Goal: Task Accomplishment & Management: Use online tool/utility

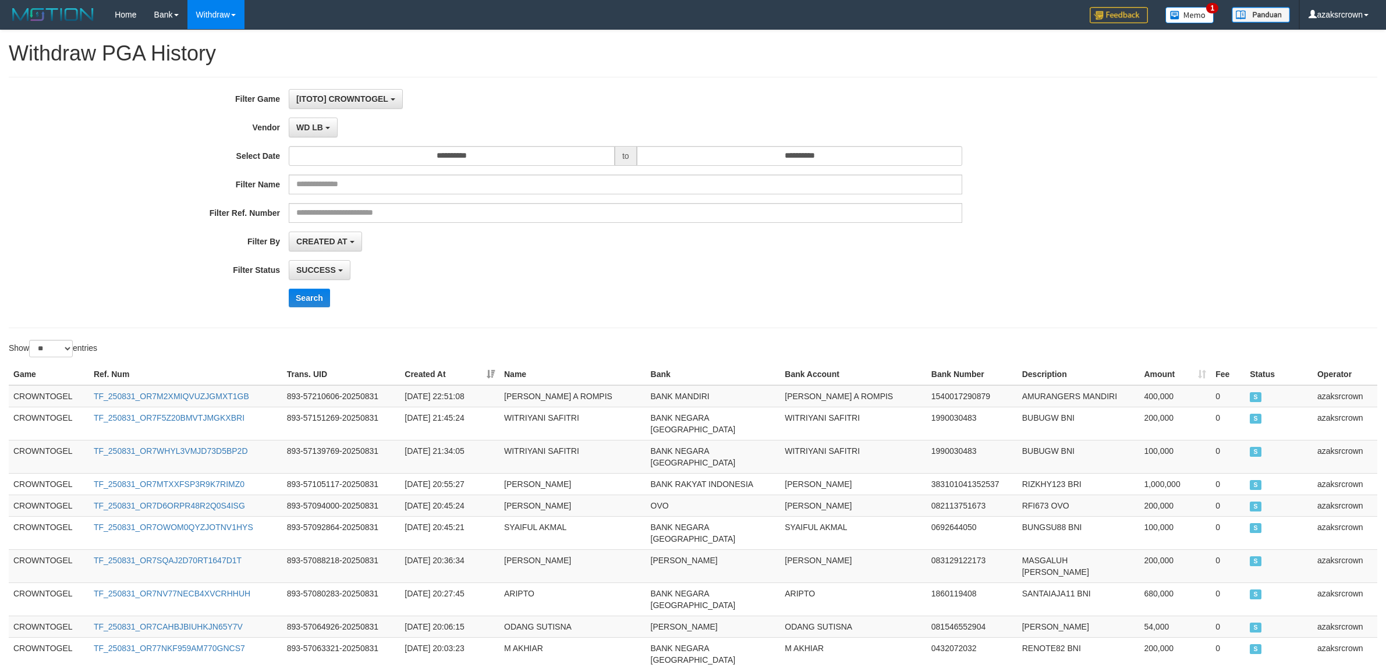
select select "**********"
select select "*"
select select "**"
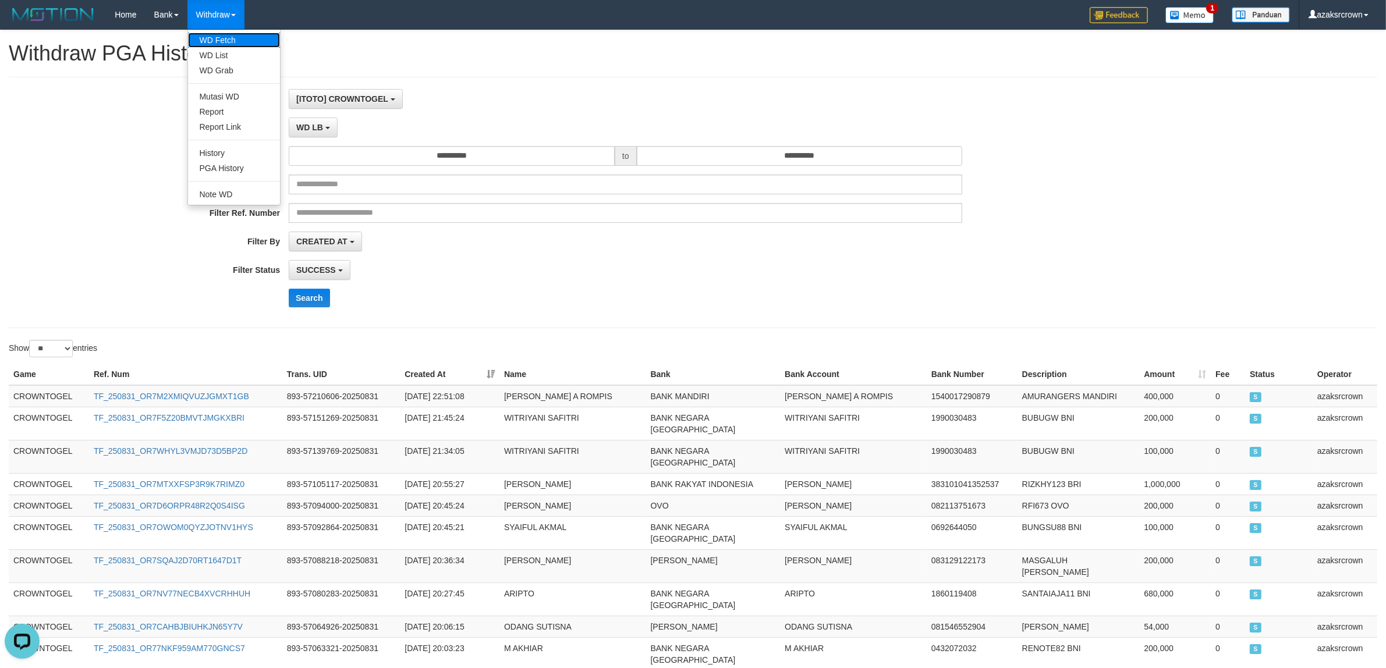
click at [240, 42] on link "WD Fetch" at bounding box center [234, 40] width 92 height 15
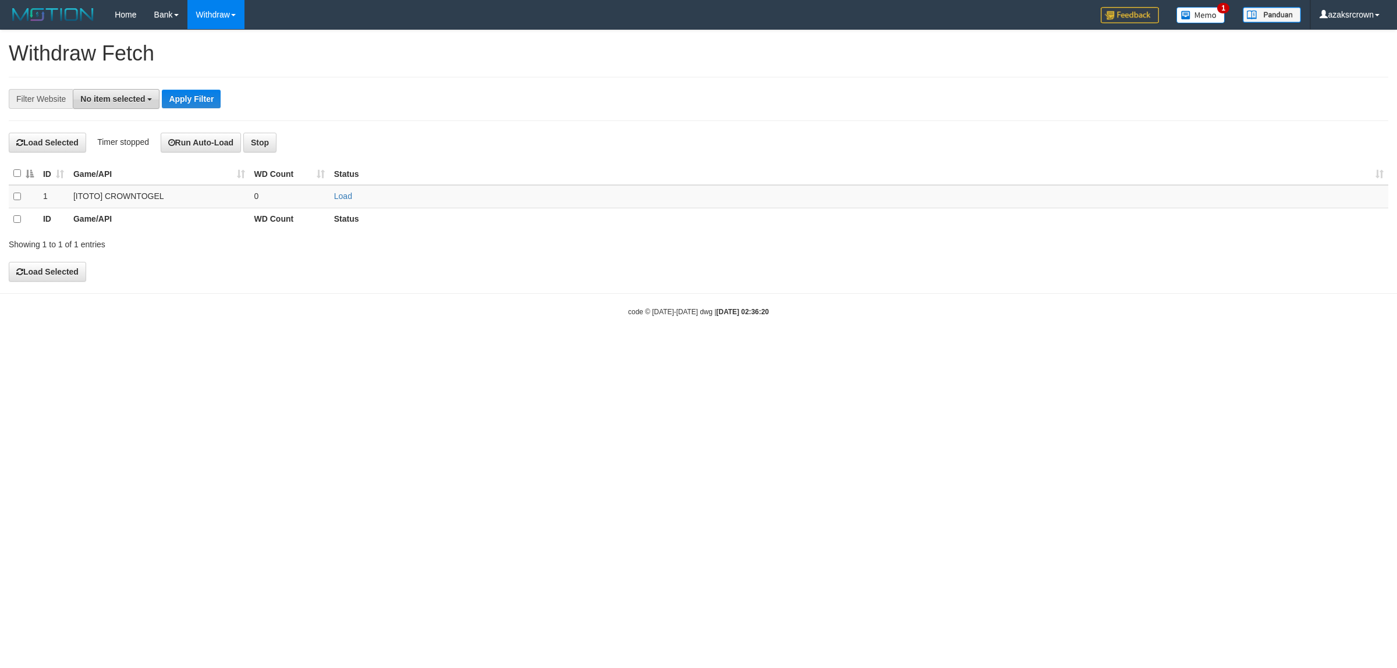
click at [130, 99] on span "No item selected" at bounding box center [112, 98] width 65 height 9
click at [140, 164] on b "SELECT GAME" at bounding box center [122, 160] width 59 height 9
select select "***"
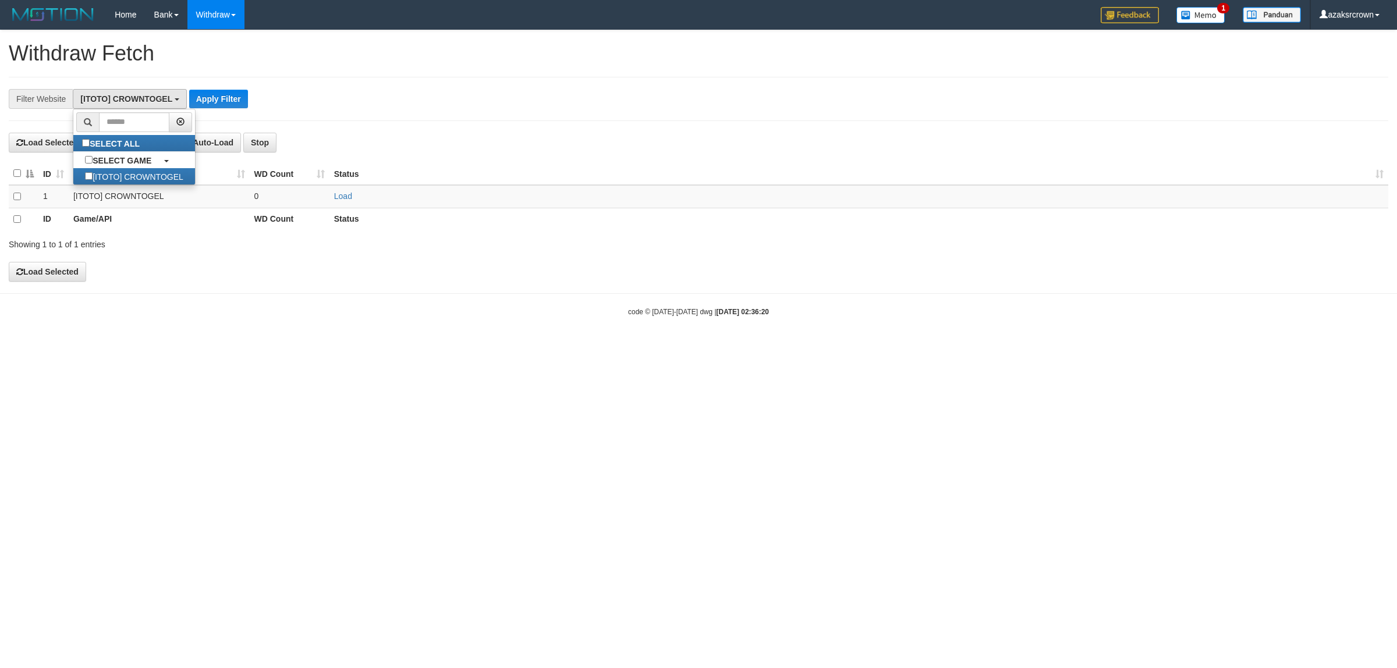
scroll to position [10, 0]
click at [232, 100] on button "Apply Filter" at bounding box center [218, 99] width 59 height 19
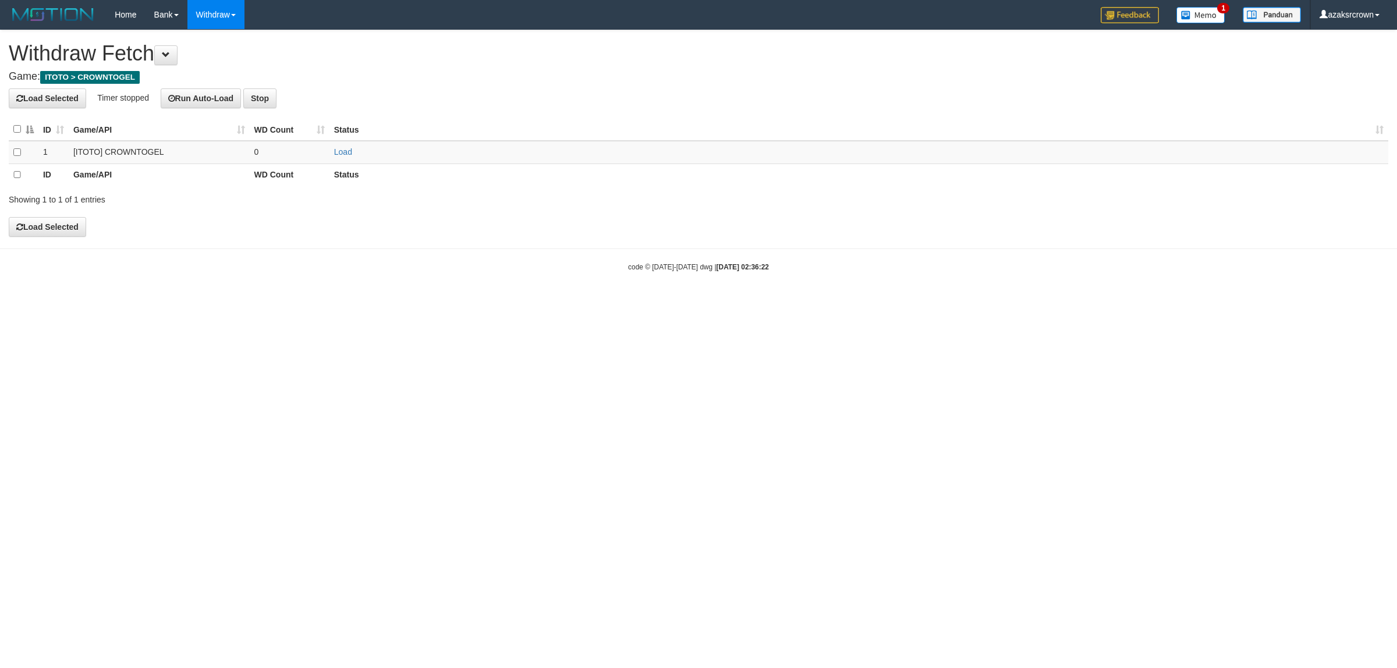
click at [3, 151] on div "ID Game/API WD Count Status 1 [ITOTO] CROWNTOGEL 0 Load ID Game/API WD Count St…" at bounding box center [698, 152] width 1397 height 75
click at [10, 153] on td at bounding box center [24, 152] width 30 height 23
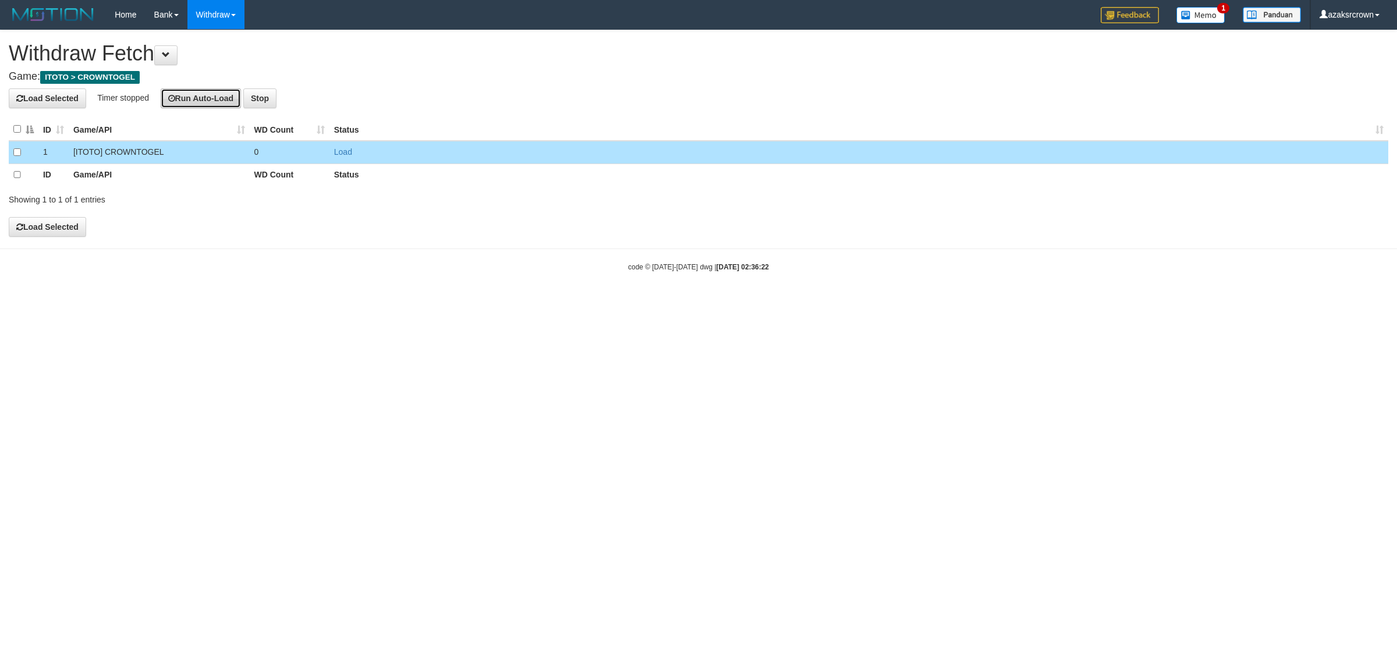
click at [231, 97] on button "Run Auto-Load" at bounding box center [201, 98] width 81 height 20
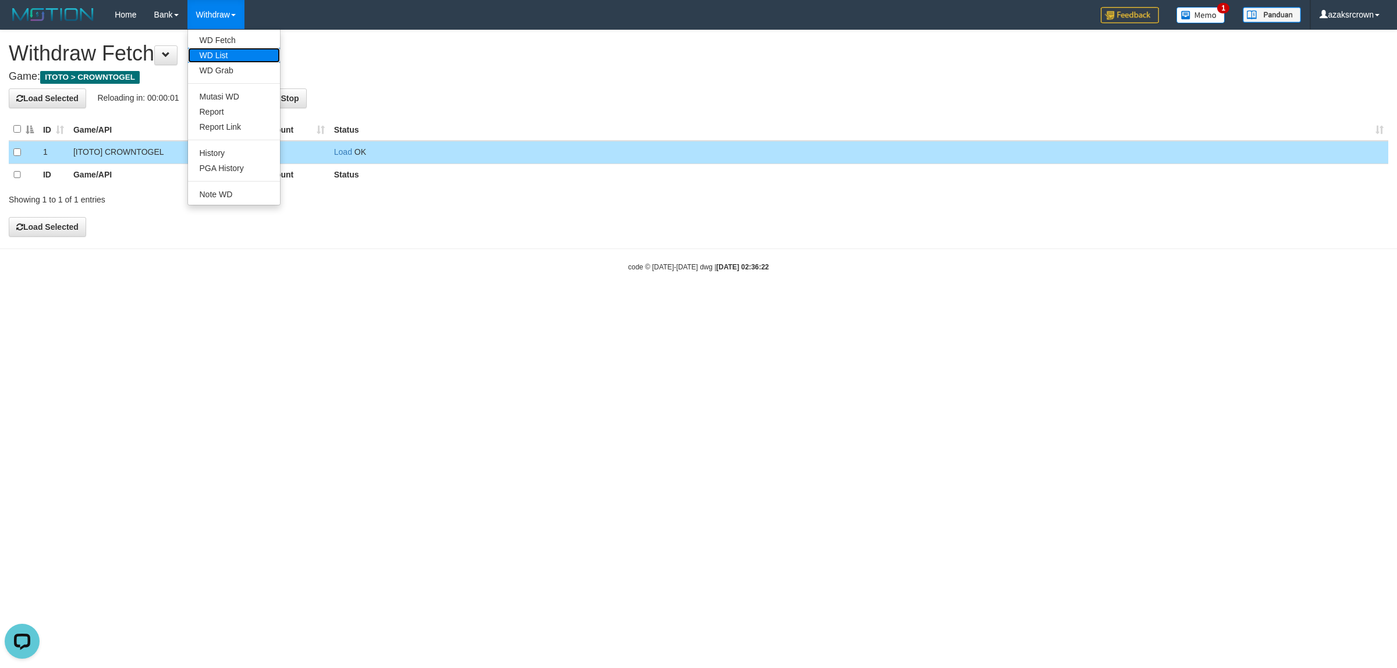
click at [230, 56] on link "WD List" at bounding box center [234, 55] width 92 height 15
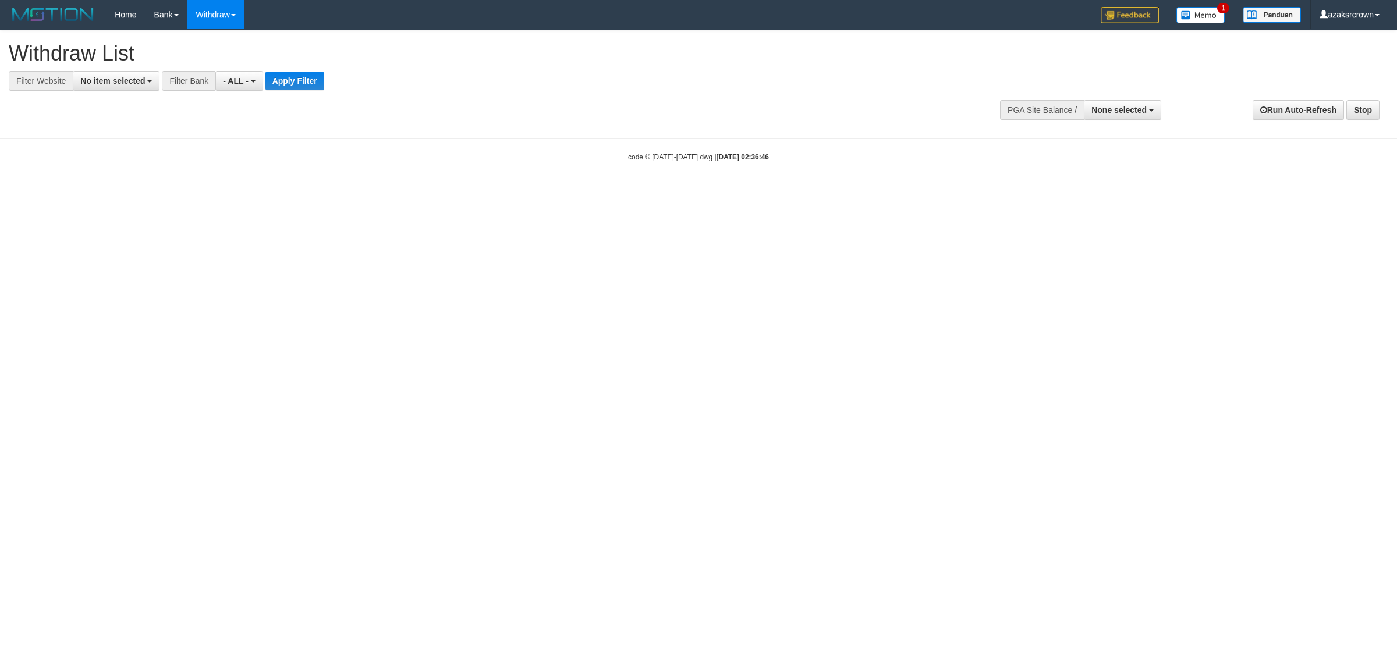
select select
drag, startPoint x: 195, startPoint y: 76, endPoint x: 117, endPoint y: 83, distance: 78.3
click at [193, 76] on div "Filter Bank" at bounding box center [189, 81] width 54 height 20
click at [116, 83] on span "No item selected" at bounding box center [112, 80] width 65 height 9
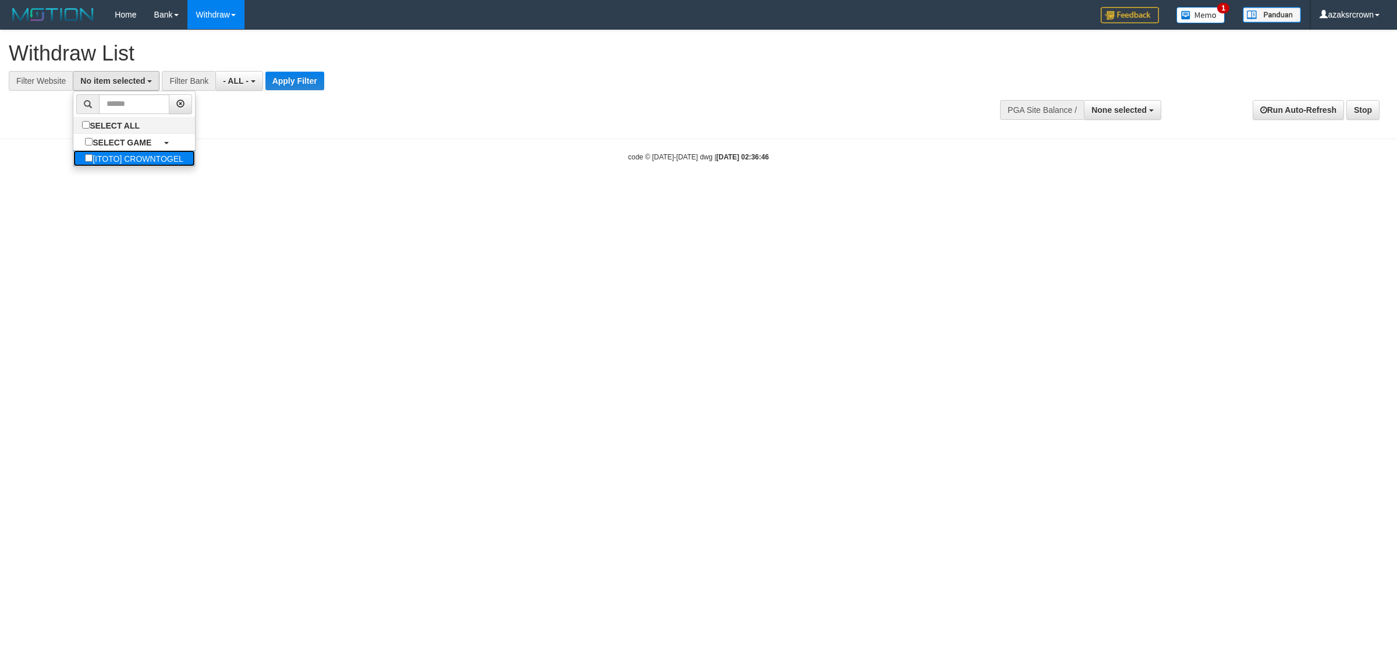
click at [137, 154] on label "[ITOTO] CROWNTOGEL" at bounding box center [133, 158] width 121 height 16
select select "***"
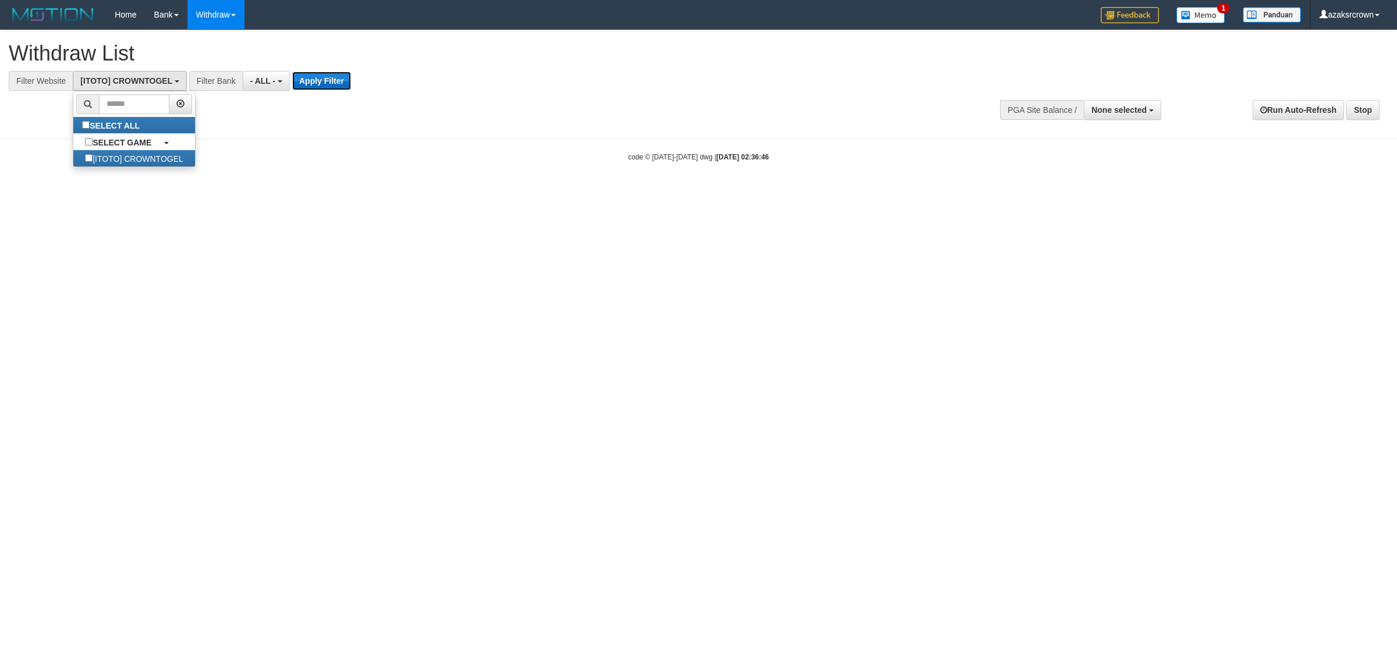
click at [338, 84] on button "Apply Filter" at bounding box center [321, 81] width 59 height 19
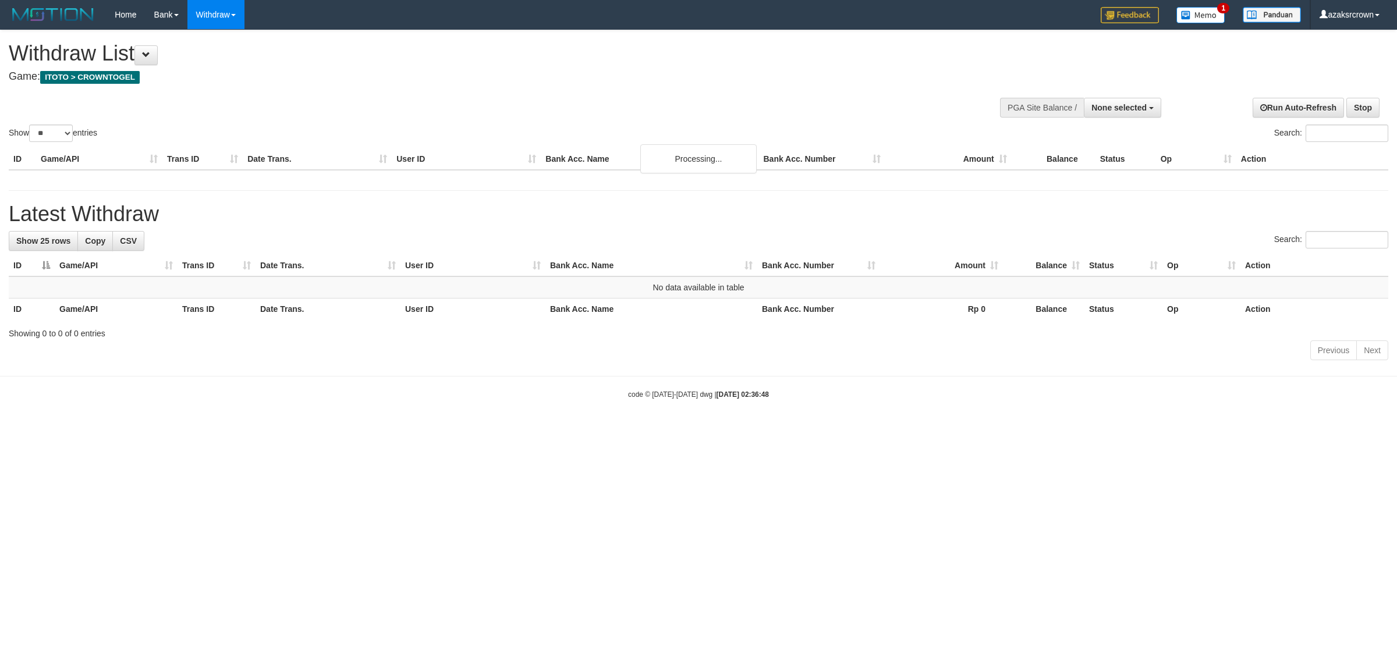
select select
select select "**"
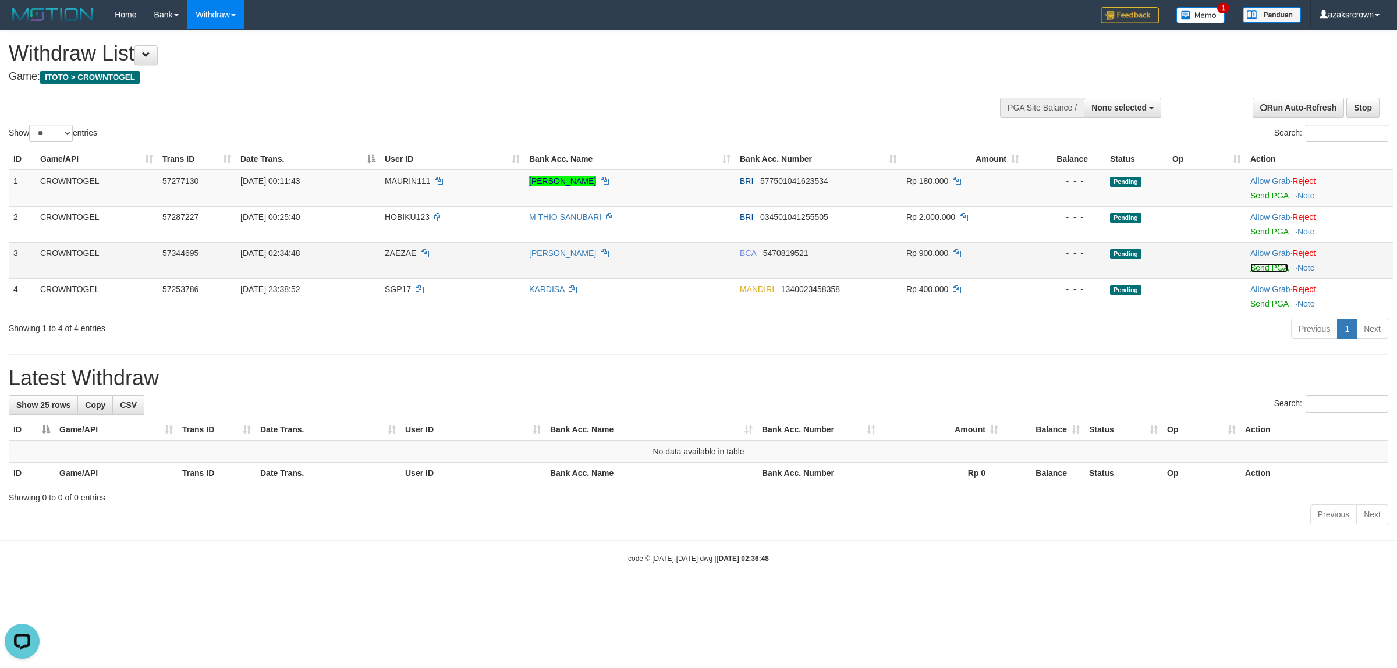
click at [1275, 268] on link "Send PGA" at bounding box center [1269, 267] width 38 height 9
click at [1279, 268] on link "Send PGA" at bounding box center [1269, 267] width 38 height 9
click at [643, 44] on h1 "Withdraw List" at bounding box center [464, 53] width 911 height 23
click at [537, 49] on h1 "Withdraw List" at bounding box center [464, 53] width 911 height 23
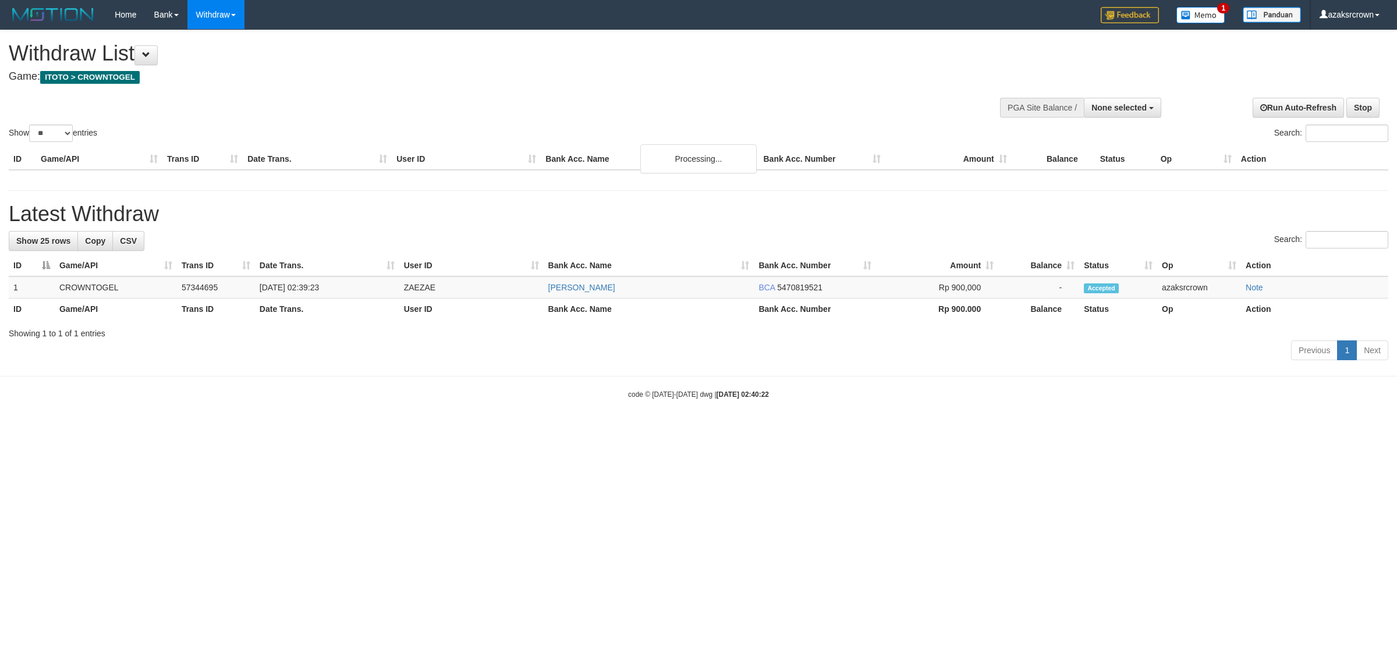
select select
select select "**"
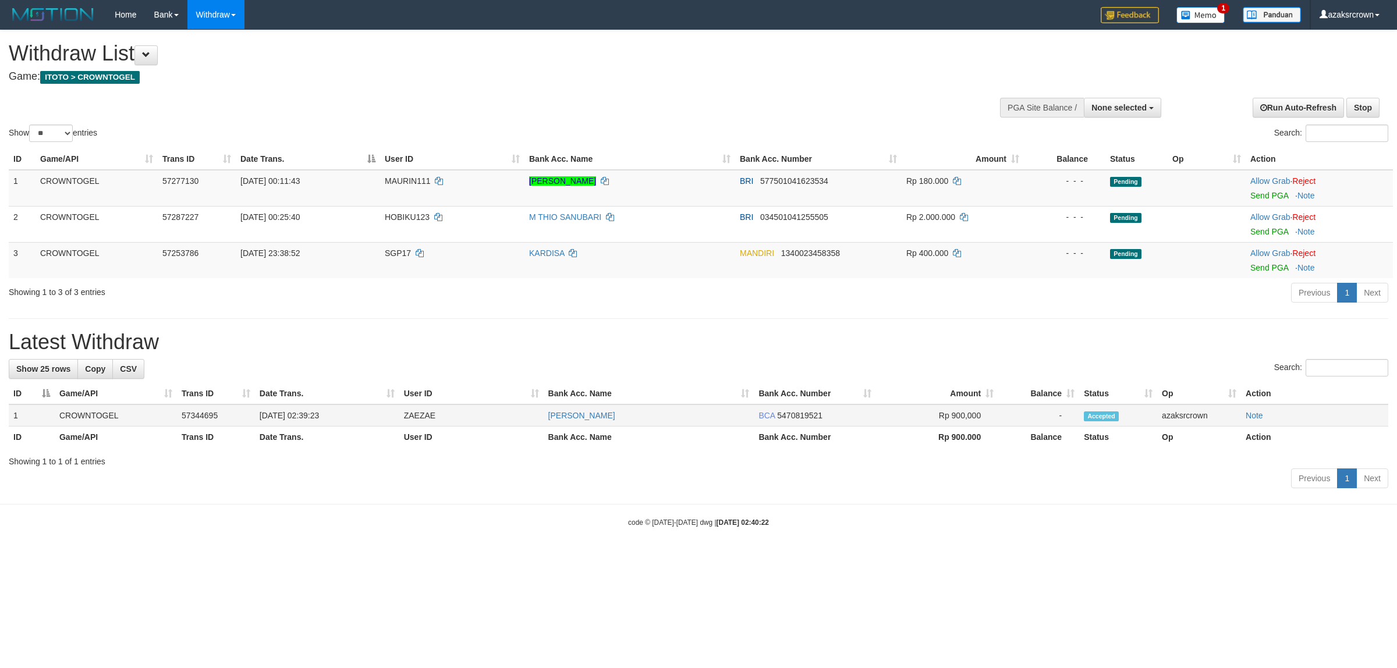
click at [303, 418] on td "[DATE] 02:39:23" at bounding box center [327, 416] width 144 height 22
drag, startPoint x: 303, startPoint y: 418, endPoint x: 349, endPoint y: 416, distance: 46.6
click at [349, 417] on td "[DATE] 02:39:23" at bounding box center [327, 416] width 144 height 22
copy td "02:39:23"
select select
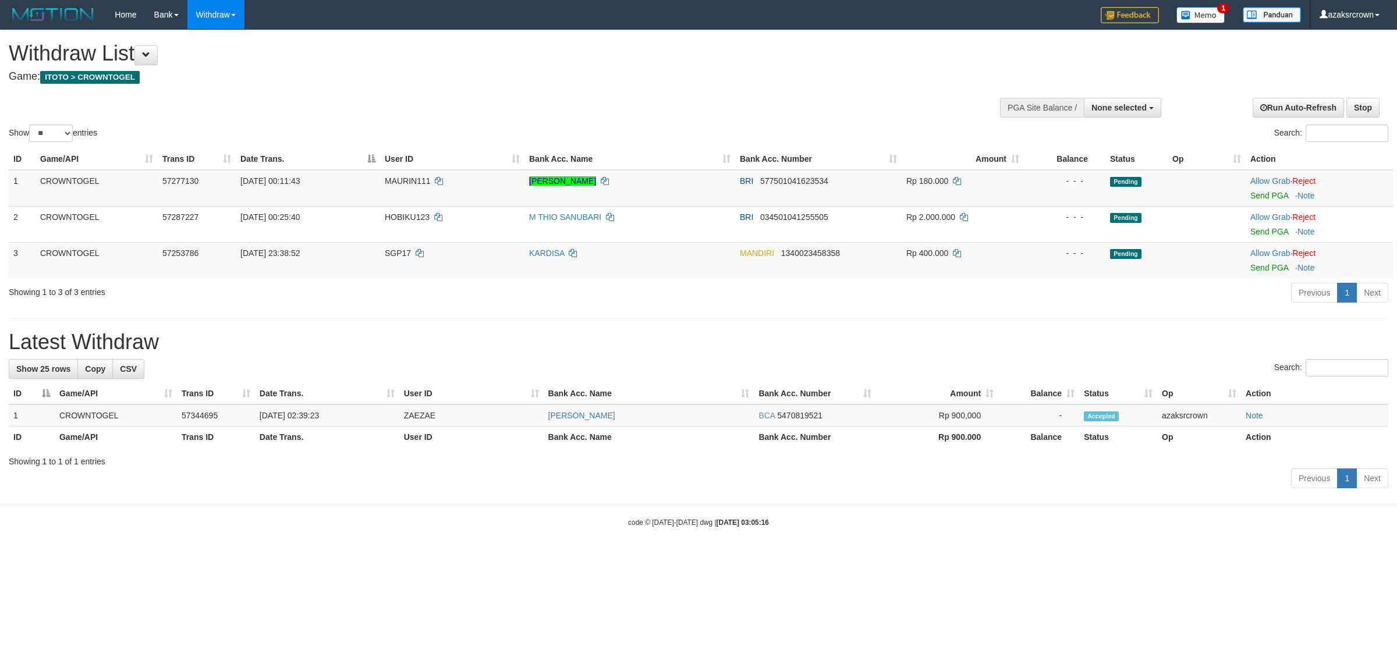
select select "**"
click at [1268, 191] on link "Send PGA" at bounding box center [1269, 195] width 38 height 9
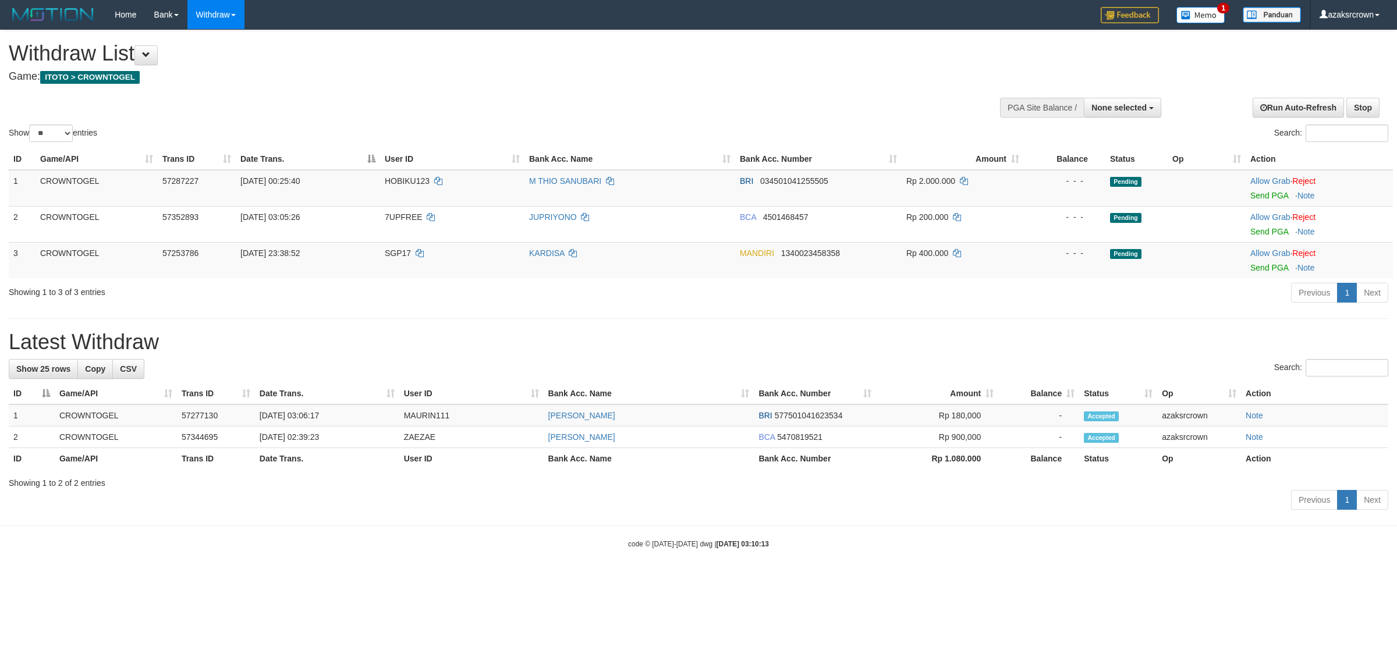
select select
select select "**"
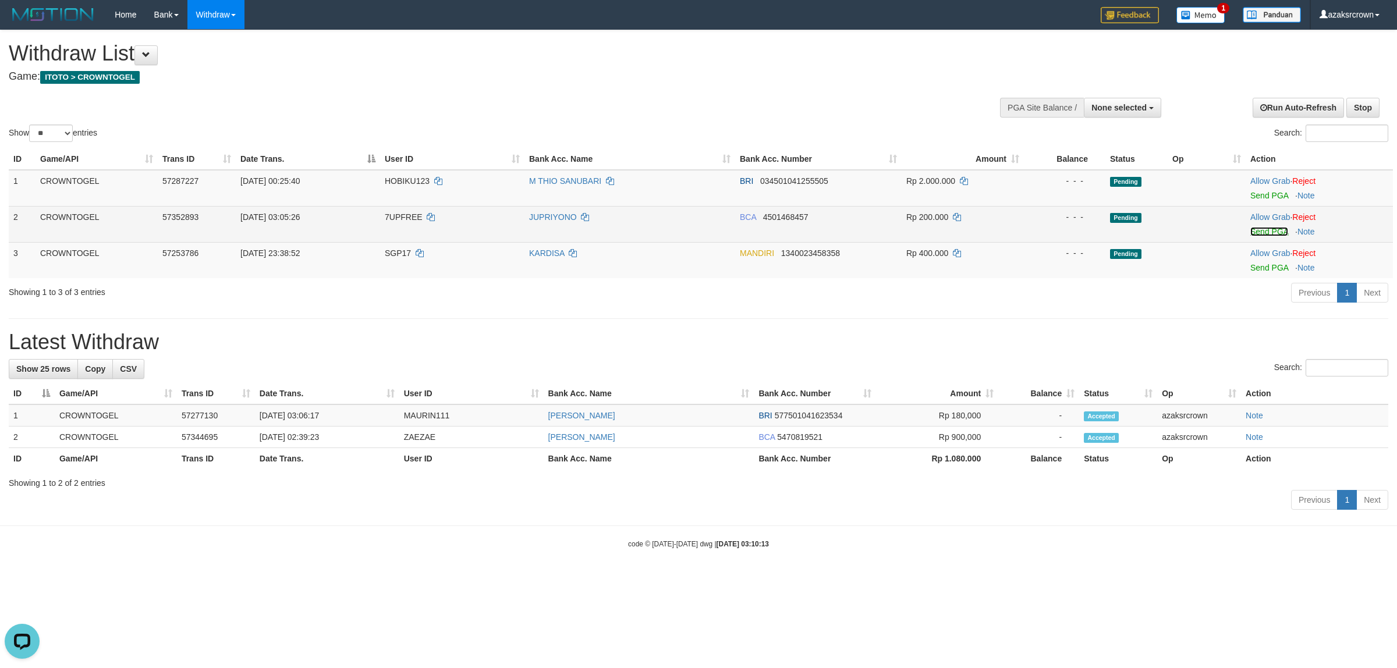
click at [1277, 231] on link "Send PGA" at bounding box center [1269, 231] width 38 height 9
click at [1267, 234] on link "Send PGA" at bounding box center [1269, 231] width 38 height 9
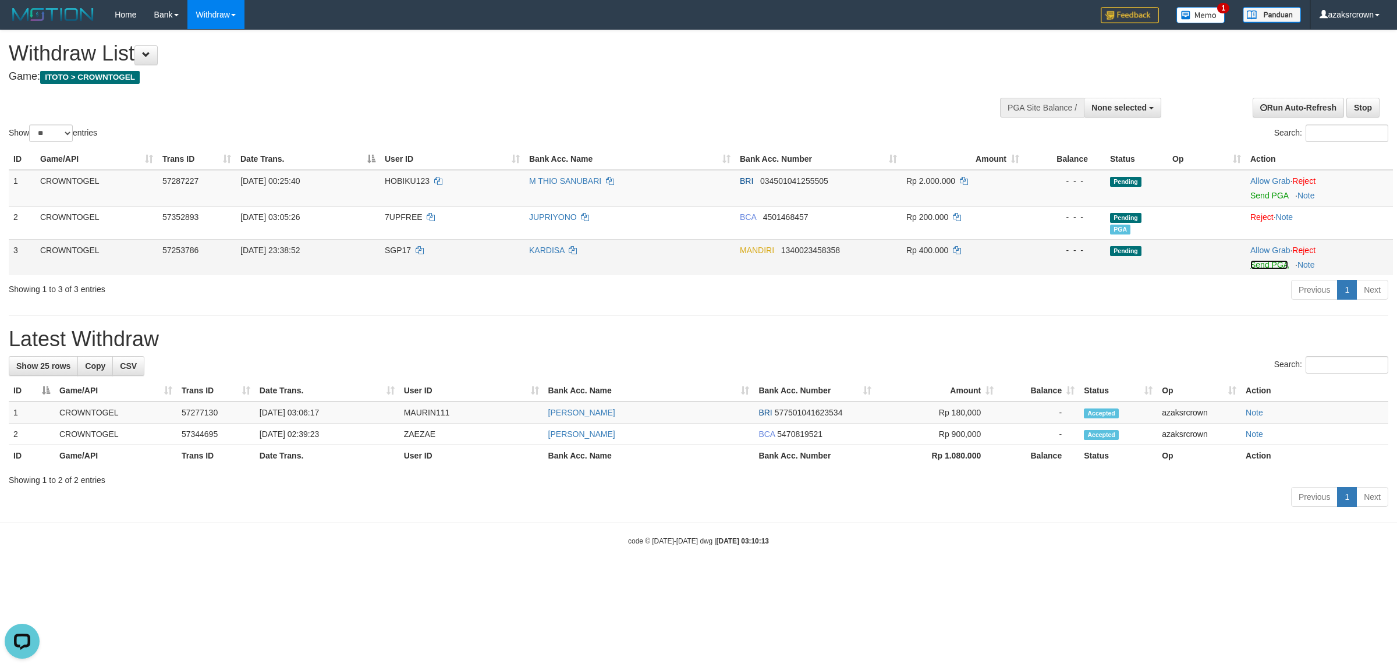
click at [1273, 261] on link "Send PGA" at bounding box center [1269, 264] width 38 height 9
drag, startPoint x: 511, startPoint y: 124, endPoint x: 1001, endPoint y: 143, distance: 490.5
click at [521, 125] on div "Show ** ** ** *** entries" at bounding box center [349, 135] width 681 height 20
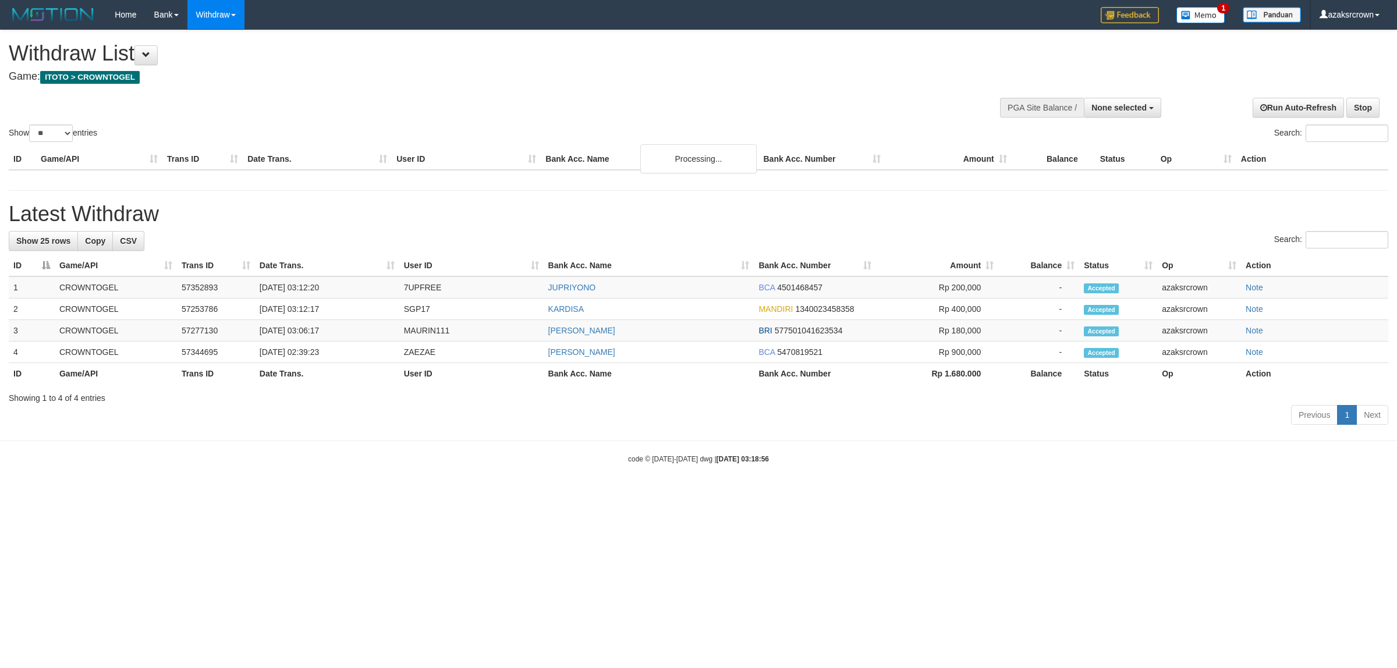
select select
select select "**"
click at [1110, 109] on span "None selected" at bounding box center [1118, 107] width 55 height 9
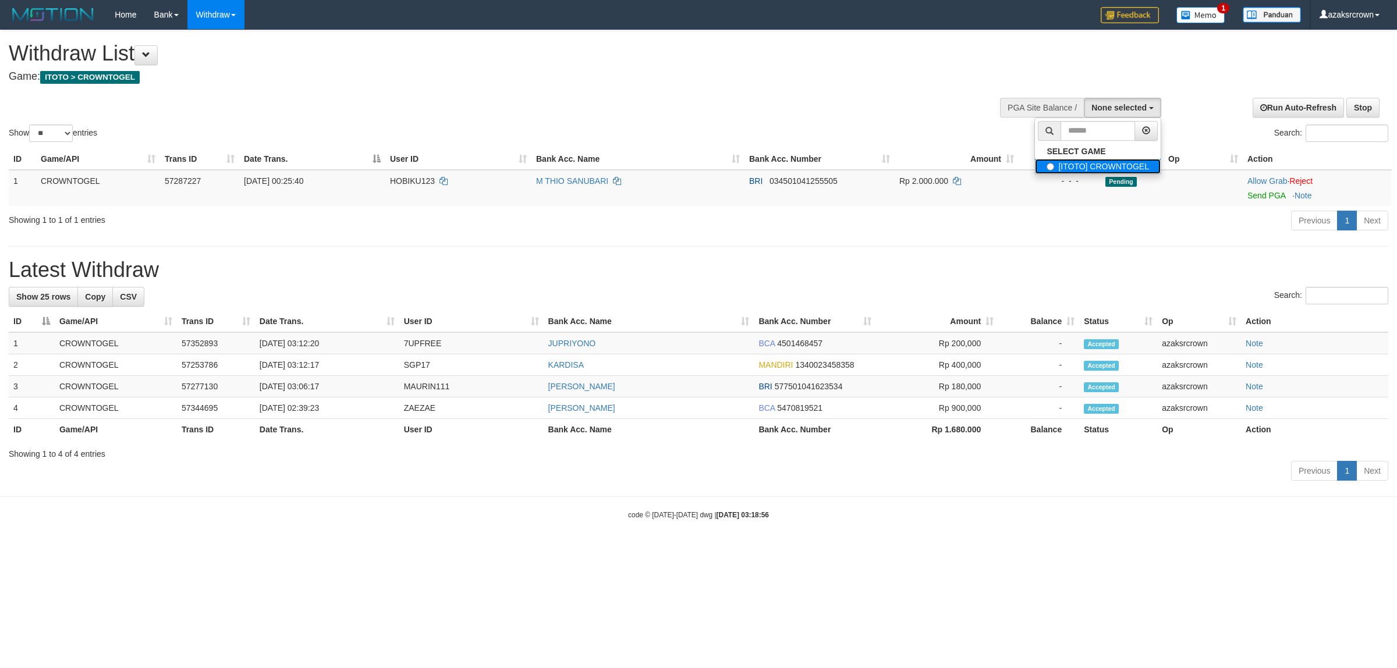
click at [1099, 163] on label "[ITOTO] CROWNTOGEL" at bounding box center [1098, 166] width 126 height 15
select select "***"
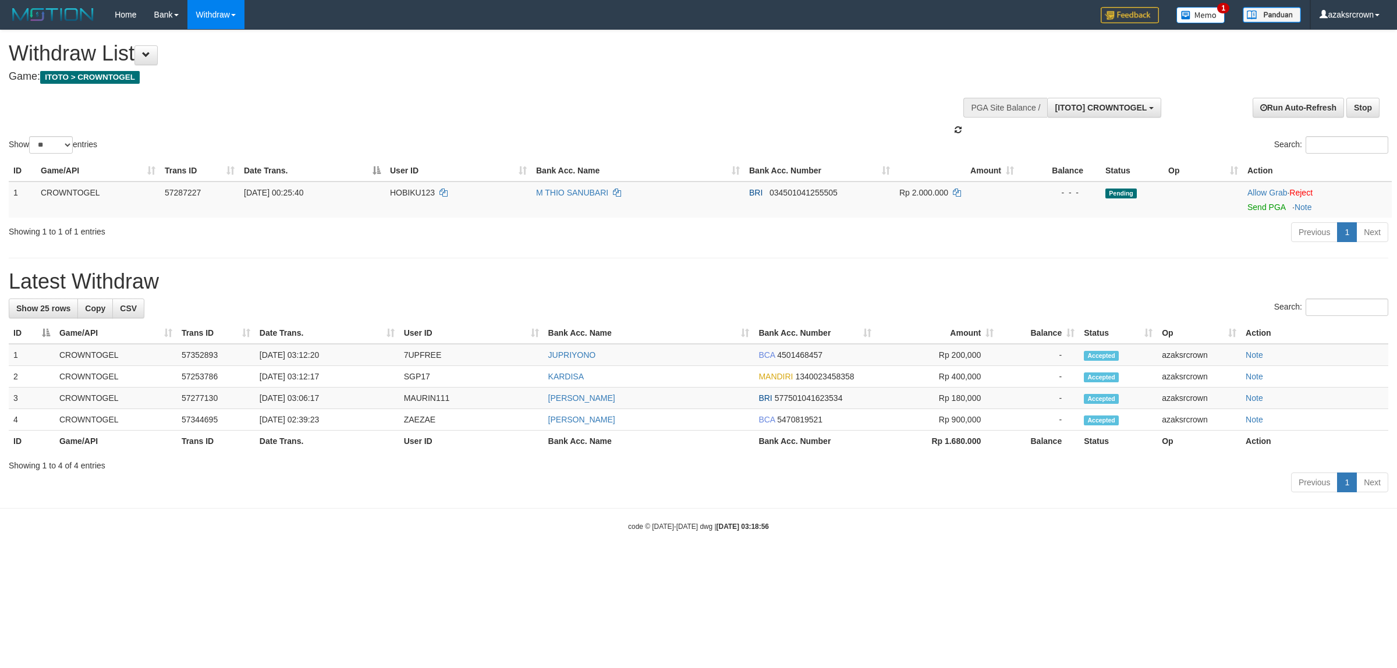
scroll to position [10, 0]
click at [302, 359] on td "01/09/2025 03:12:20" at bounding box center [327, 355] width 144 height 22
drag, startPoint x: 302, startPoint y: 359, endPoint x: 351, endPoint y: 356, distance: 49.5
click at [348, 359] on td "01/09/2025 03:12:20" at bounding box center [327, 355] width 144 height 22
copy td "03:12:20"
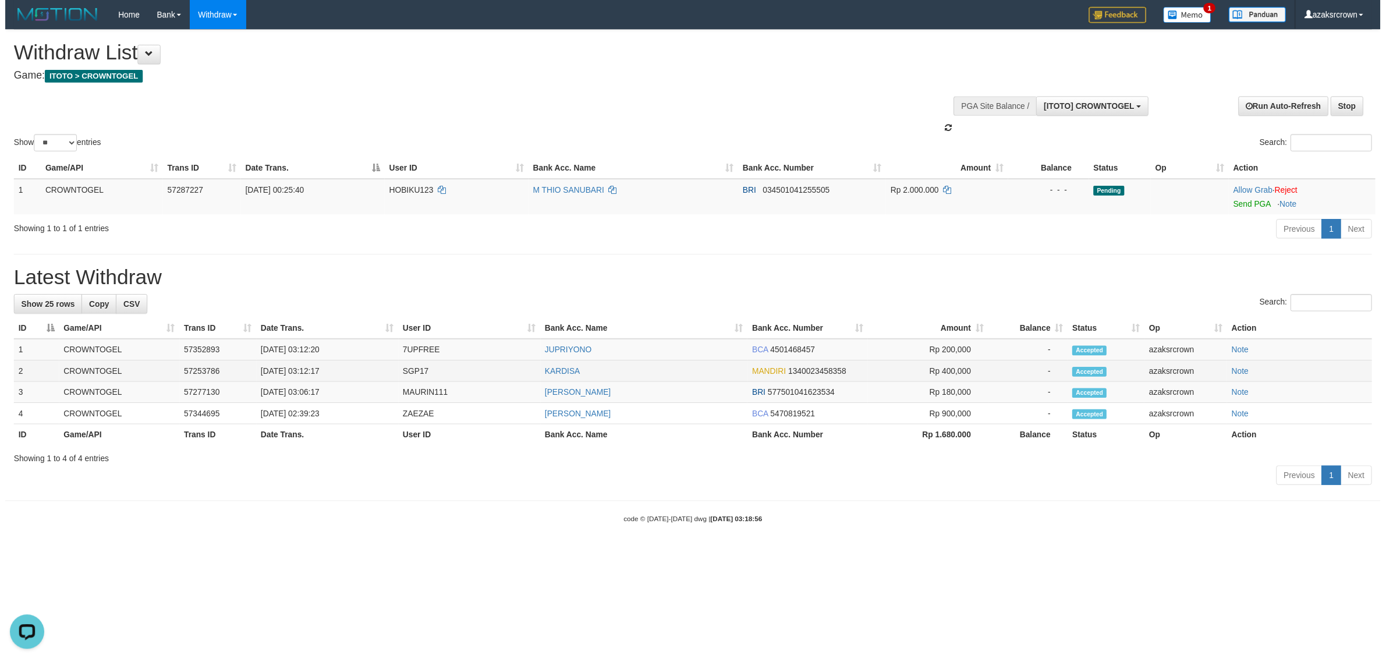
scroll to position [0, 0]
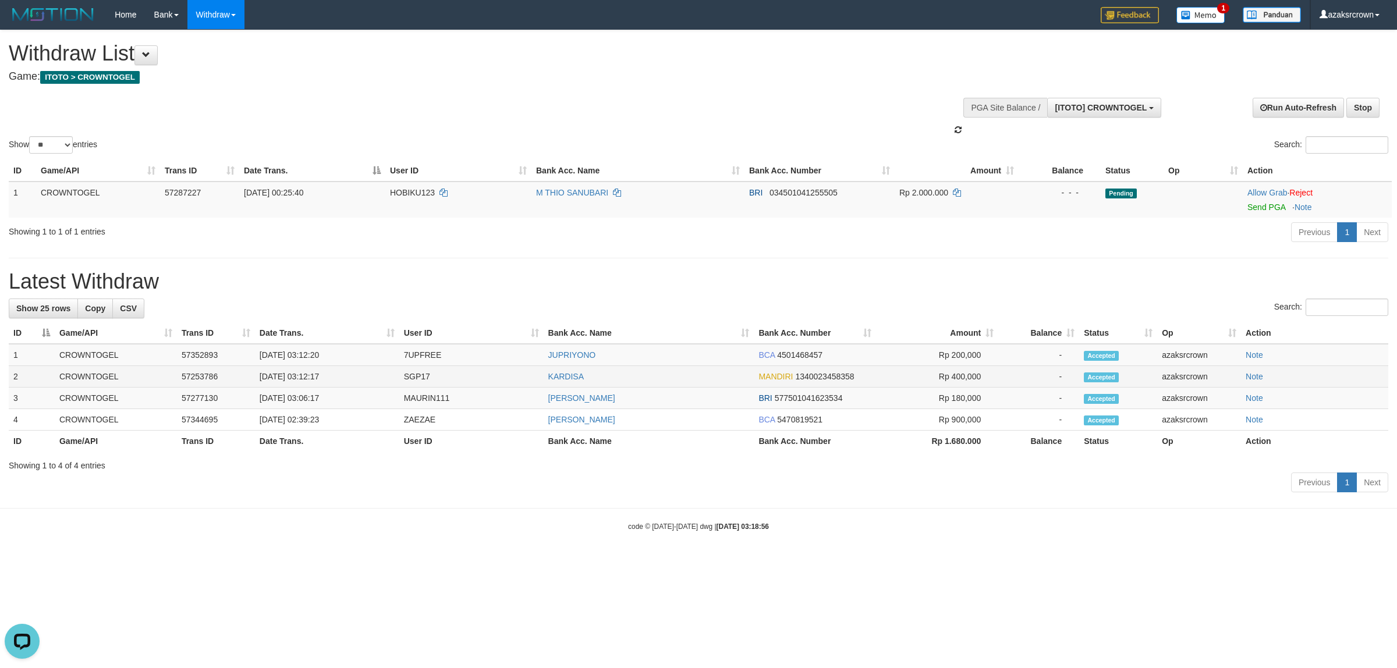
click at [295, 379] on td "01/09/2025 03:12:17" at bounding box center [327, 377] width 144 height 22
click at [304, 378] on td "01/09/2025 03:12:17" at bounding box center [327, 377] width 144 height 22
drag, startPoint x: 304, startPoint y: 378, endPoint x: 336, endPoint y: 378, distance: 32.0
click at [336, 378] on td "01/09/2025 03:12:17" at bounding box center [327, 377] width 144 height 22
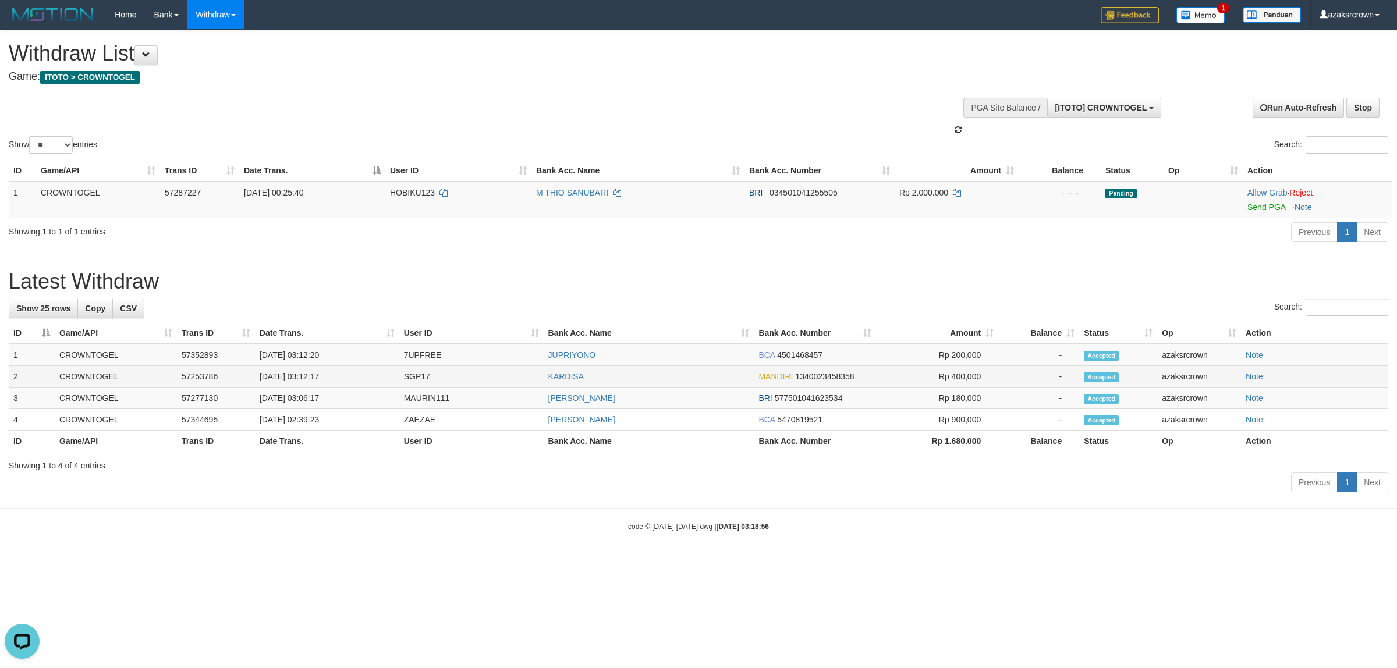
copy td "03:12:17"
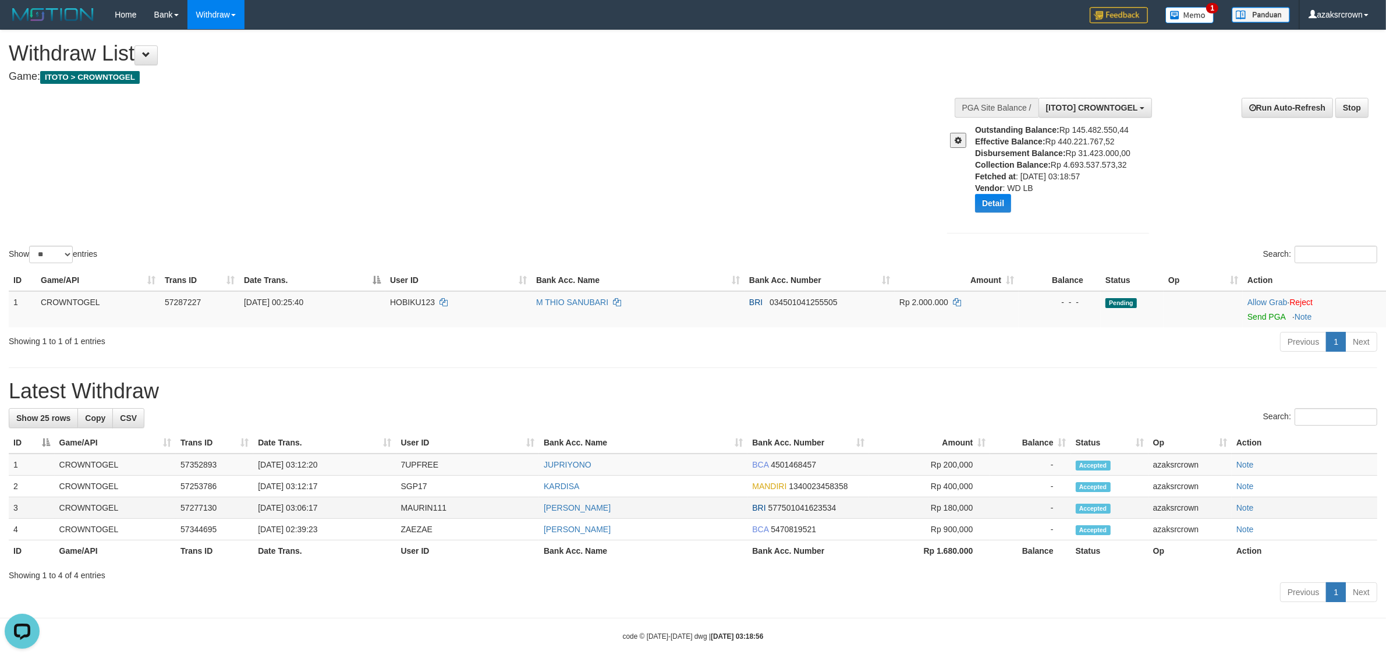
click at [306, 513] on td "[DATE] 03:06:17" at bounding box center [324, 508] width 143 height 22
drag, startPoint x: 306, startPoint y: 513, endPoint x: 334, endPoint y: 510, distance: 28.2
click at [329, 513] on td "[DATE] 03:06:17" at bounding box center [324, 508] width 143 height 22
copy td "03:06:17"
click at [591, 182] on div "Show ** ** ** *** entries Search:" at bounding box center [693, 147] width 1386 height 235
